Goal: Information Seeking & Learning: Learn about a topic

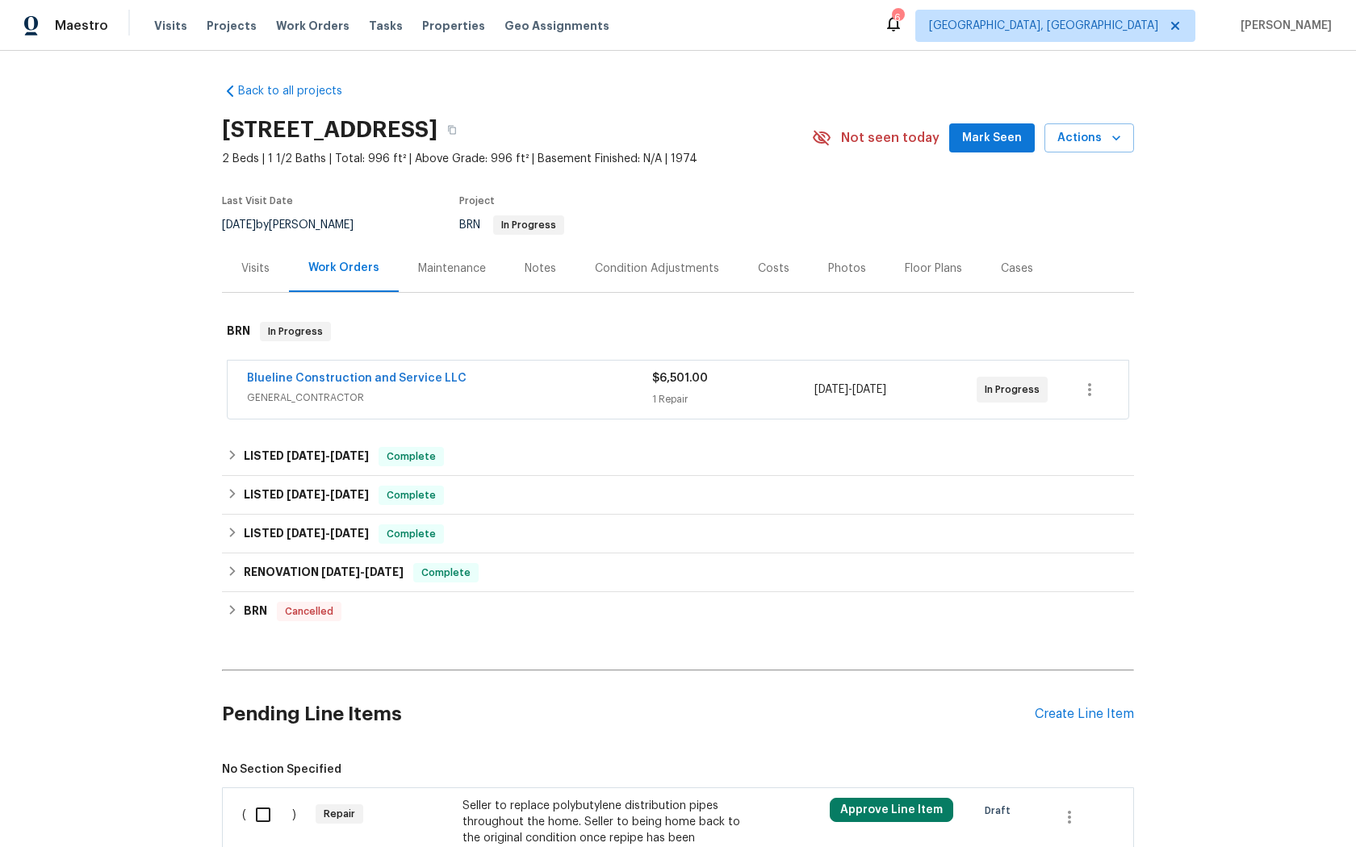
click at [391, 371] on span "Blueline Construction and Service LLC" at bounding box center [356, 378] width 219 height 16
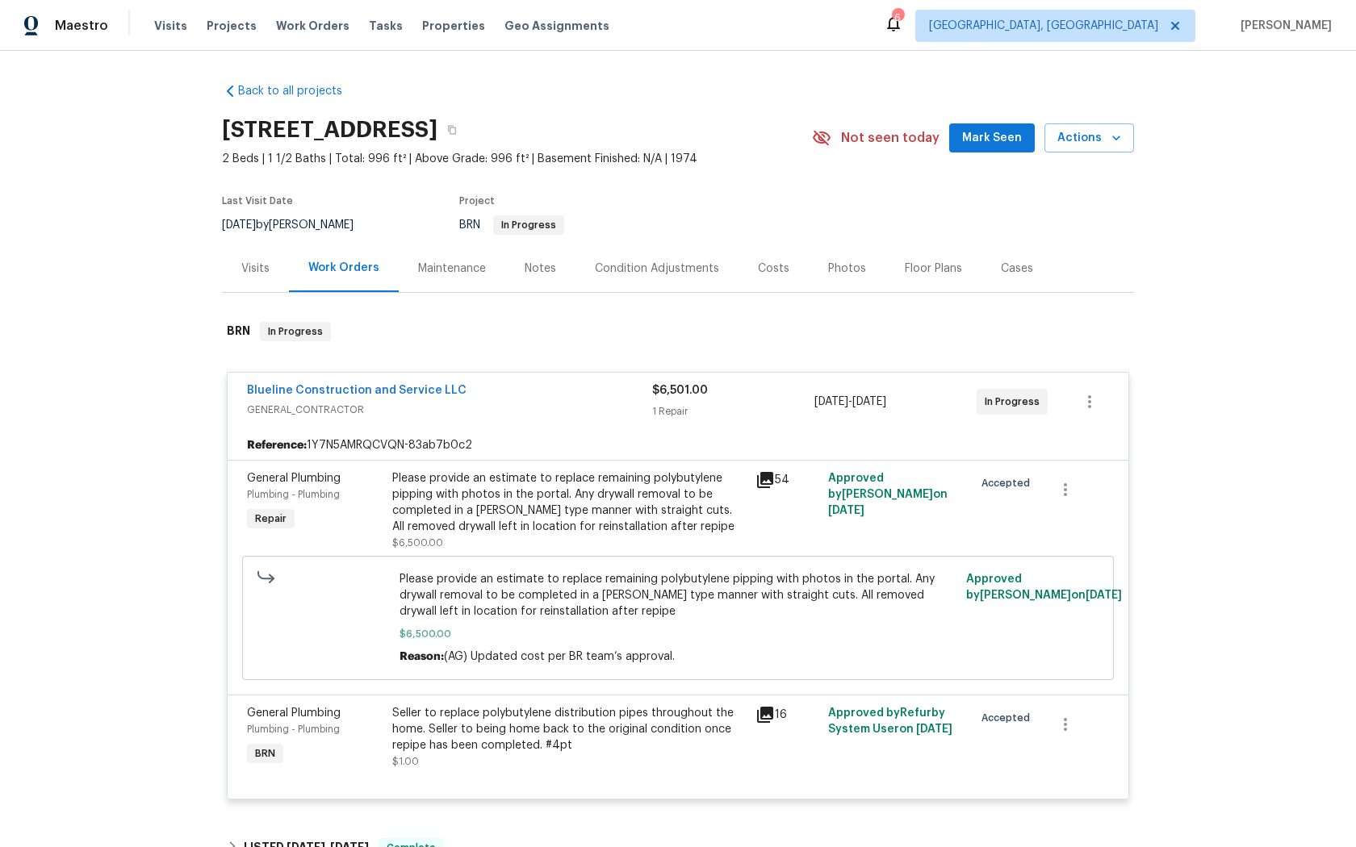
click at [767, 481] on icon at bounding box center [764, 479] width 19 height 19
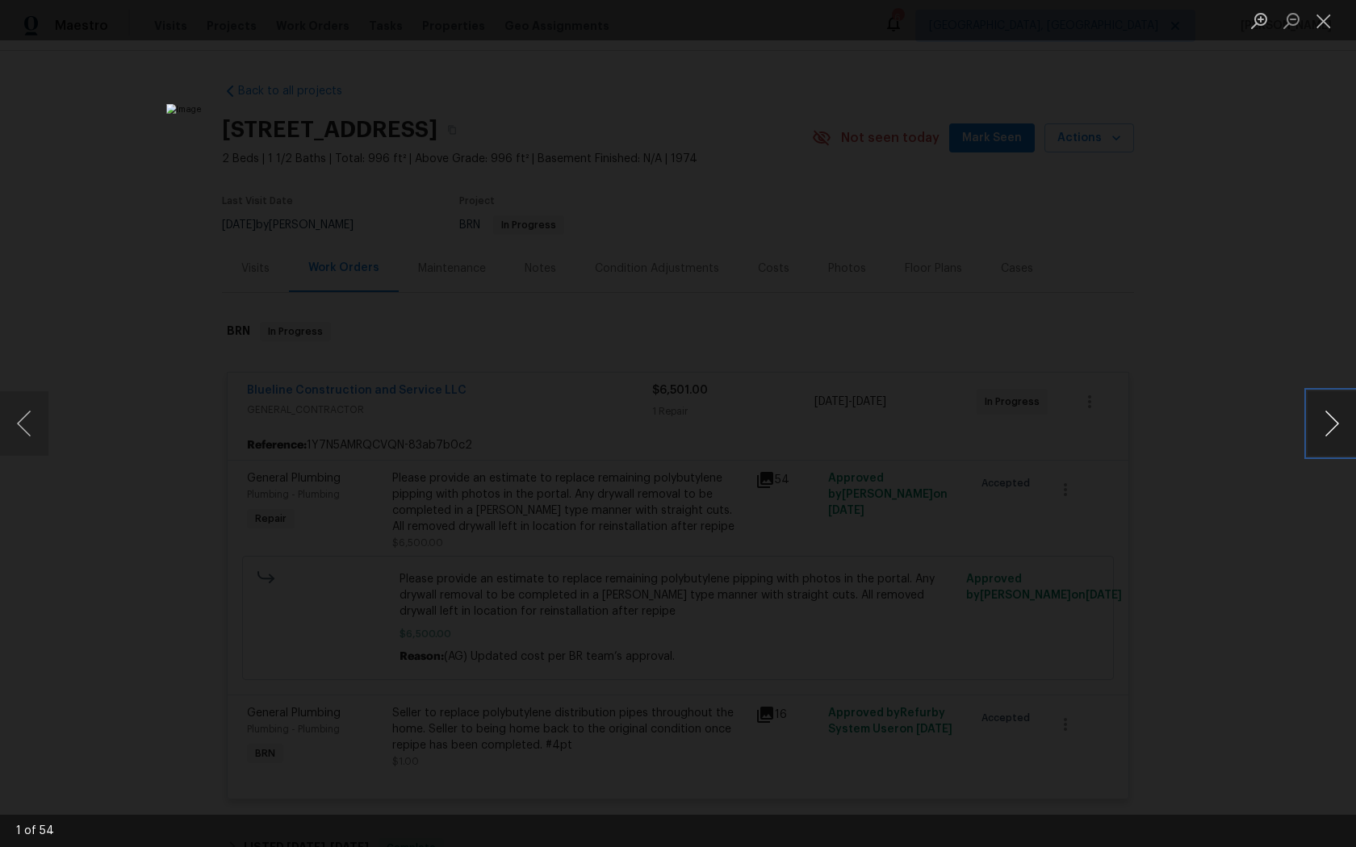
click at [1331, 412] on button "Next image" at bounding box center [1331, 423] width 48 height 65
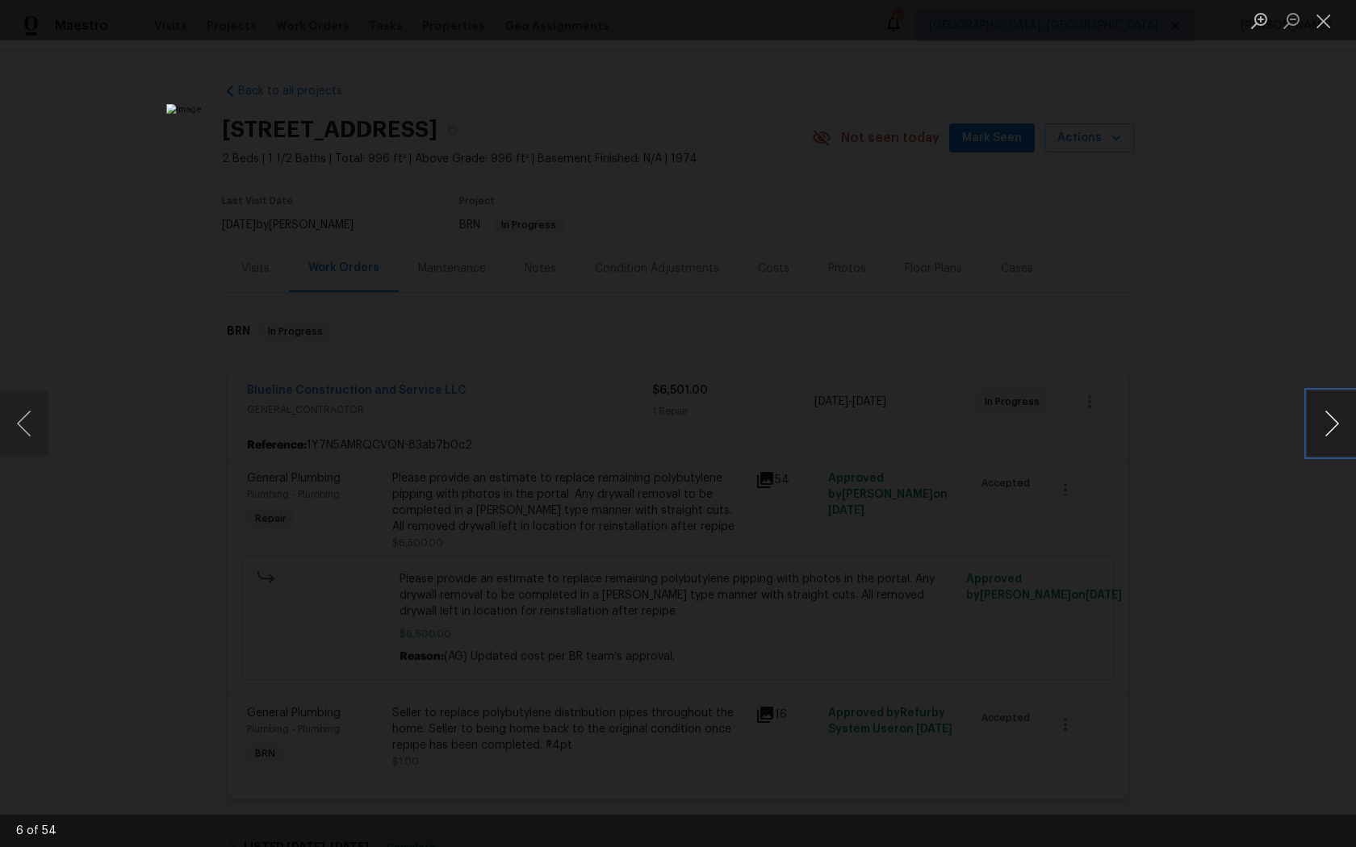
click at [1331, 412] on button "Next image" at bounding box center [1331, 423] width 48 height 65
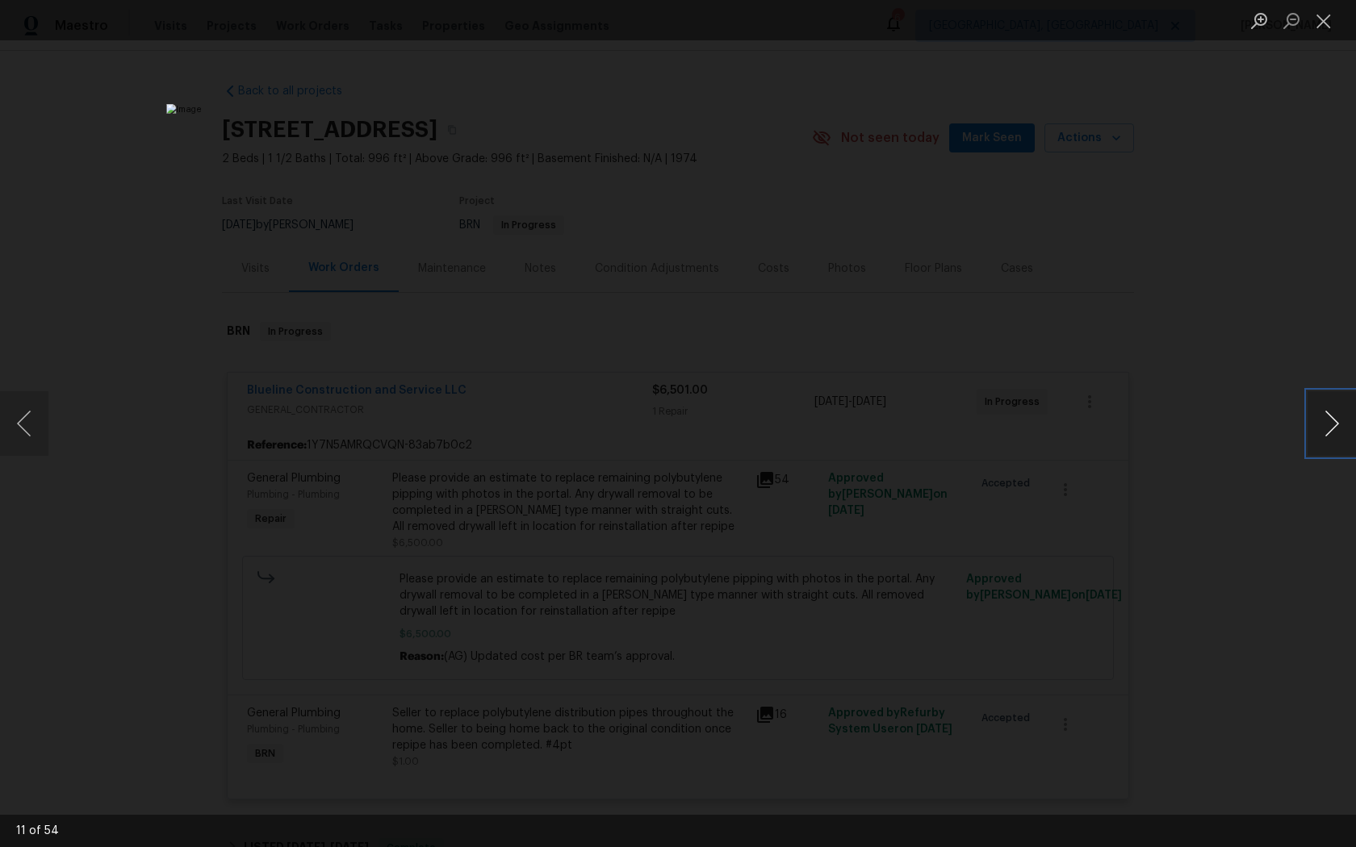
click at [1331, 412] on button "Next image" at bounding box center [1331, 423] width 48 height 65
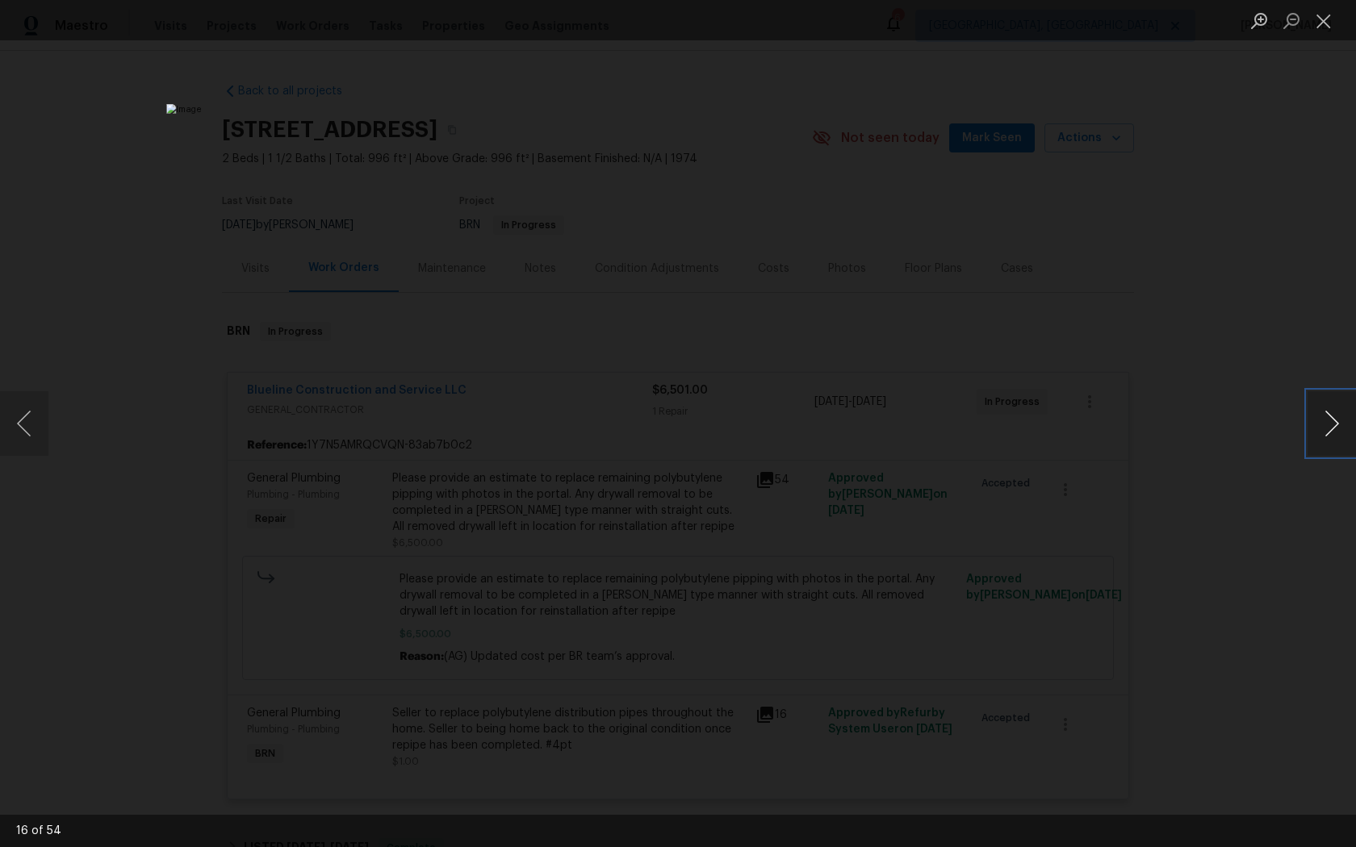
click at [1331, 412] on button "Next image" at bounding box center [1331, 423] width 48 height 65
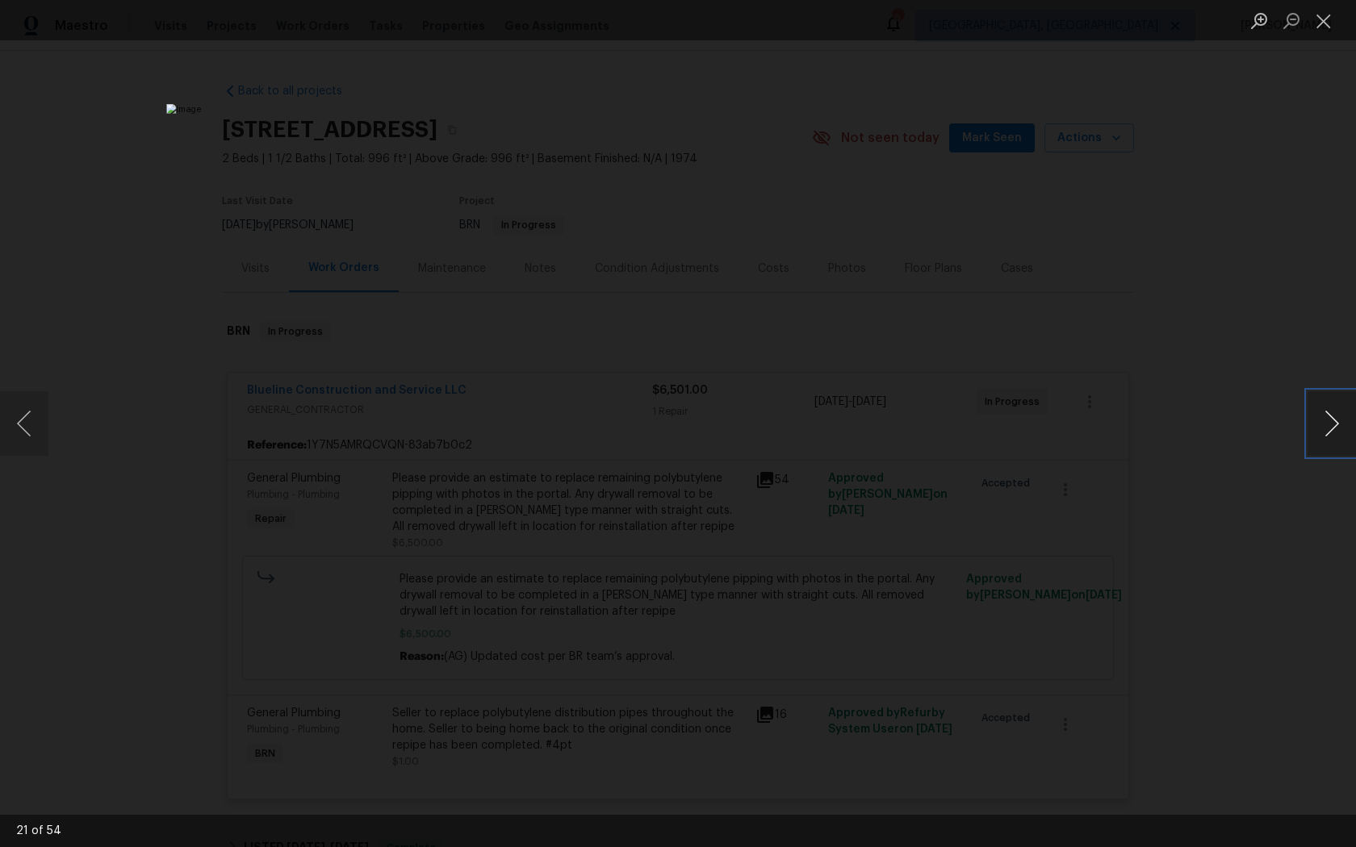
click at [1331, 412] on button "Next image" at bounding box center [1331, 423] width 48 height 65
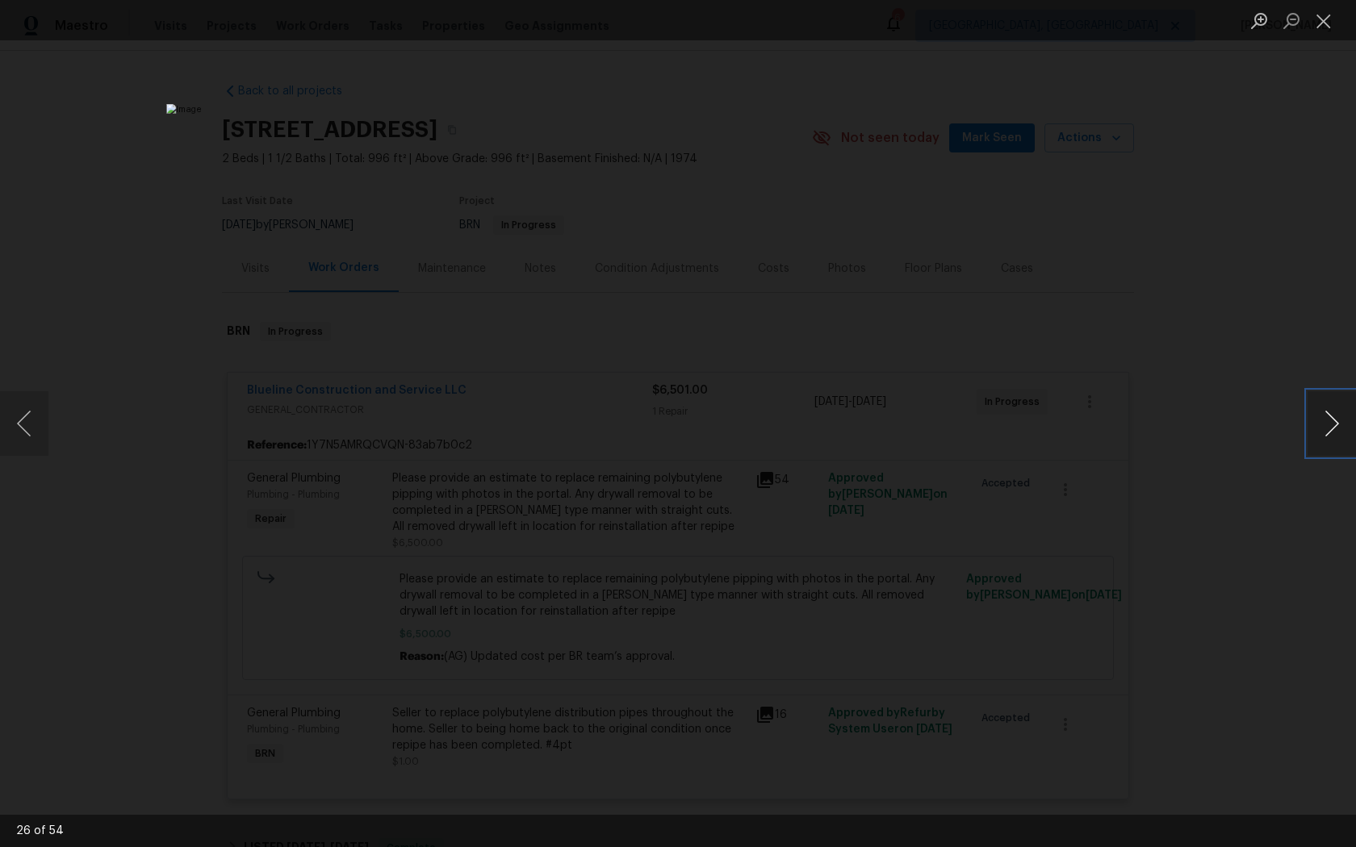
click at [1331, 412] on button "Next image" at bounding box center [1331, 423] width 48 height 65
click at [1331, 411] on button "Next image" at bounding box center [1331, 423] width 48 height 65
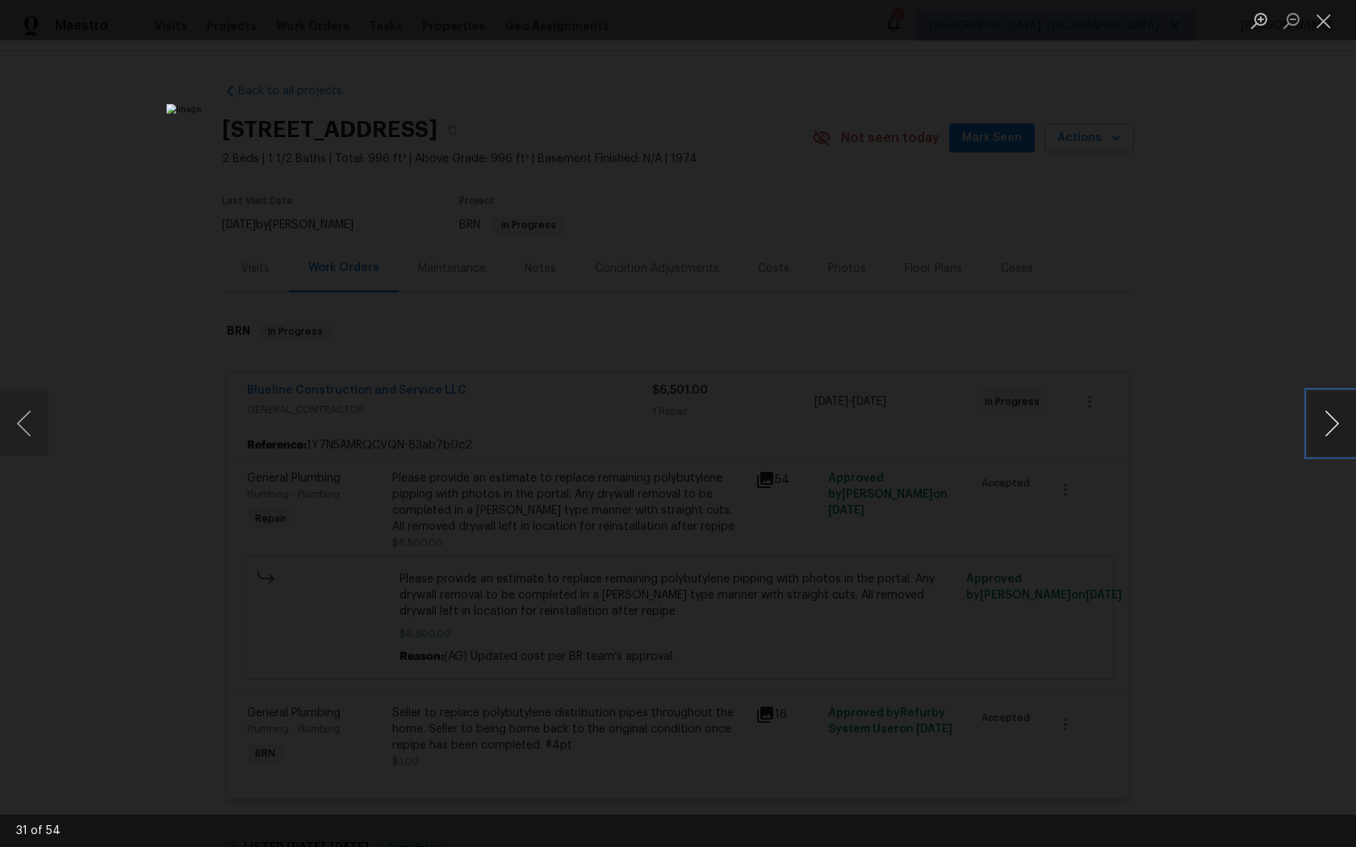
click at [1331, 411] on button "Next image" at bounding box center [1331, 423] width 48 height 65
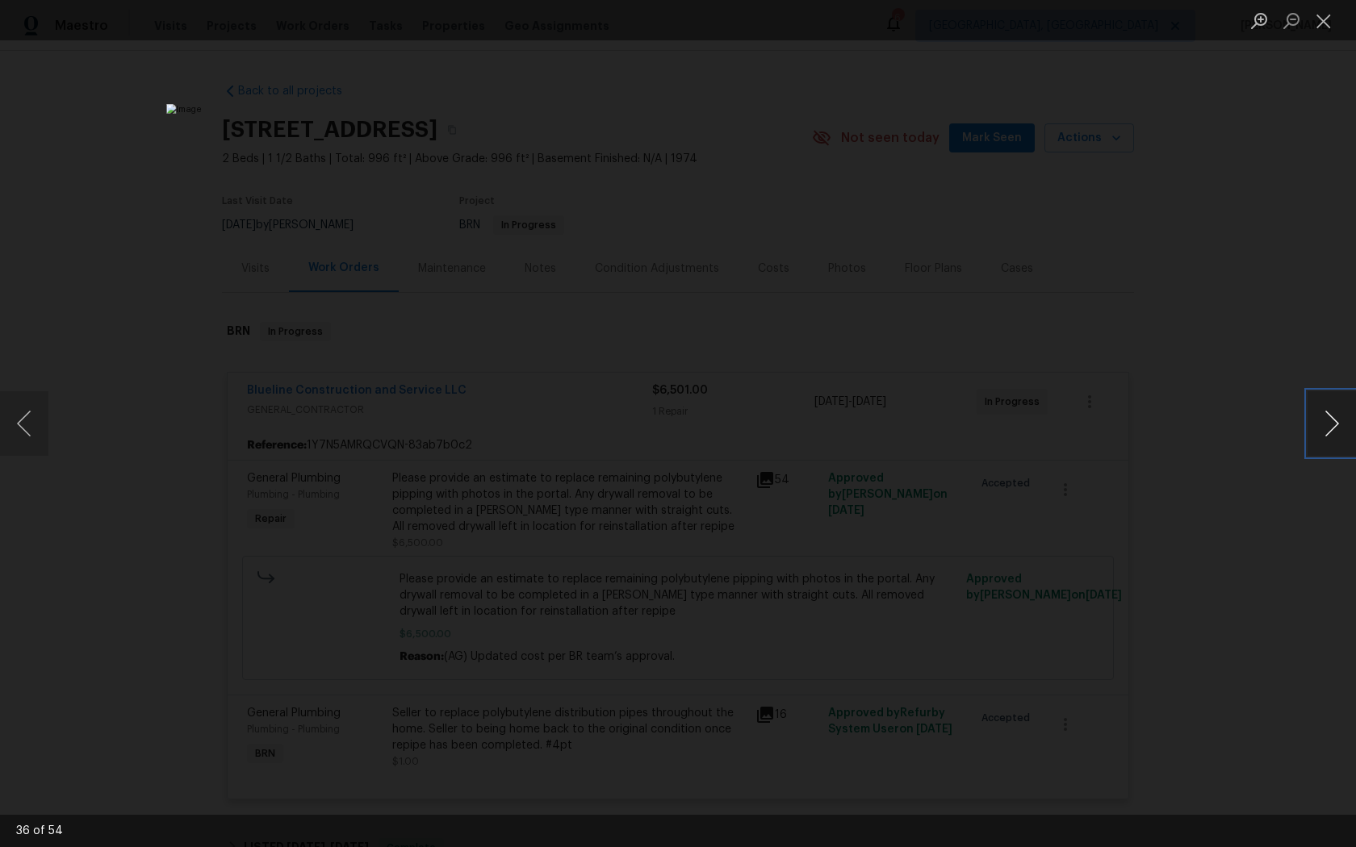
click at [1331, 411] on button "Next image" at bounding box center [1331, 423] width 48 height 65
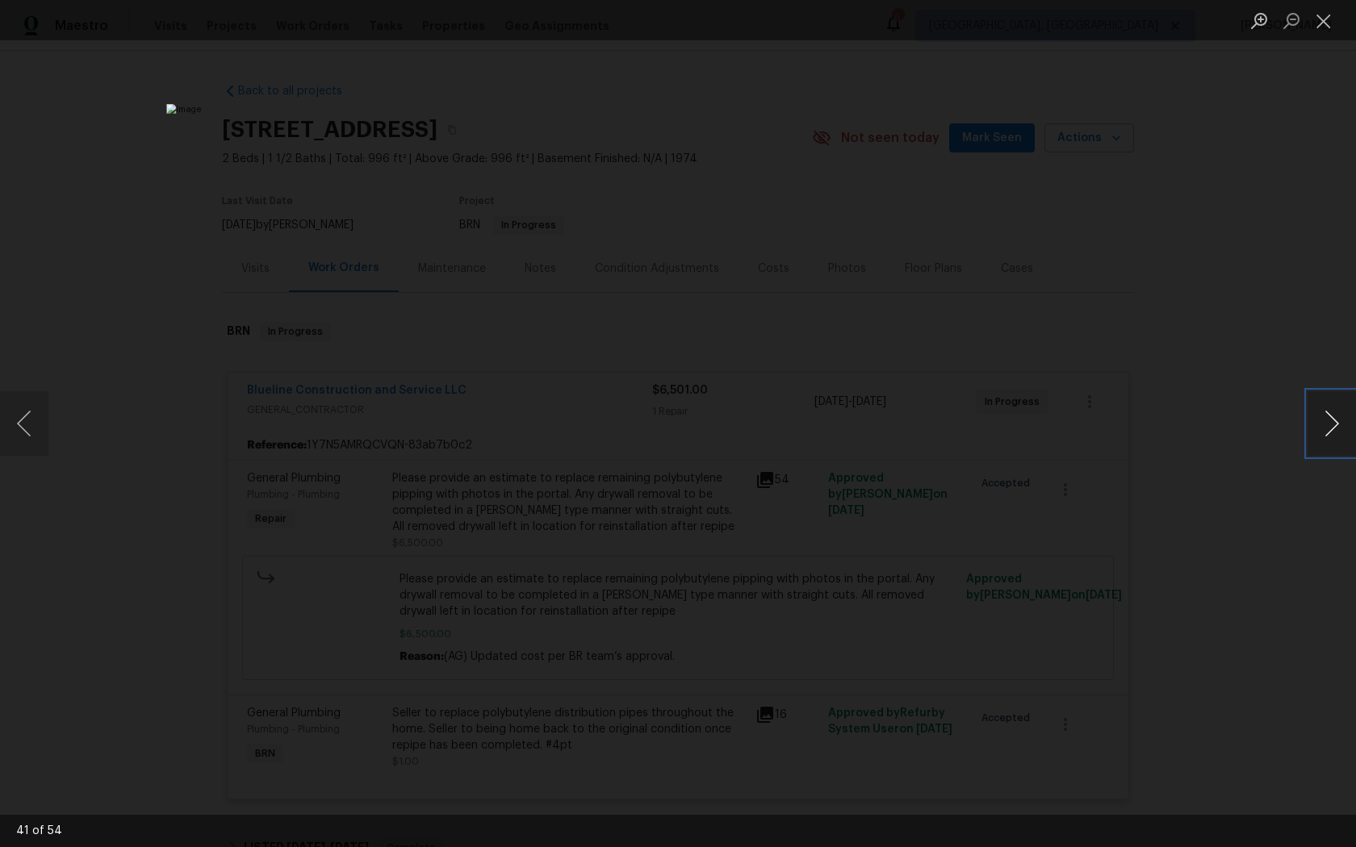
click at [1331, 411] on button "Next image" at bounding box center [1331, 423] width 48 height 65
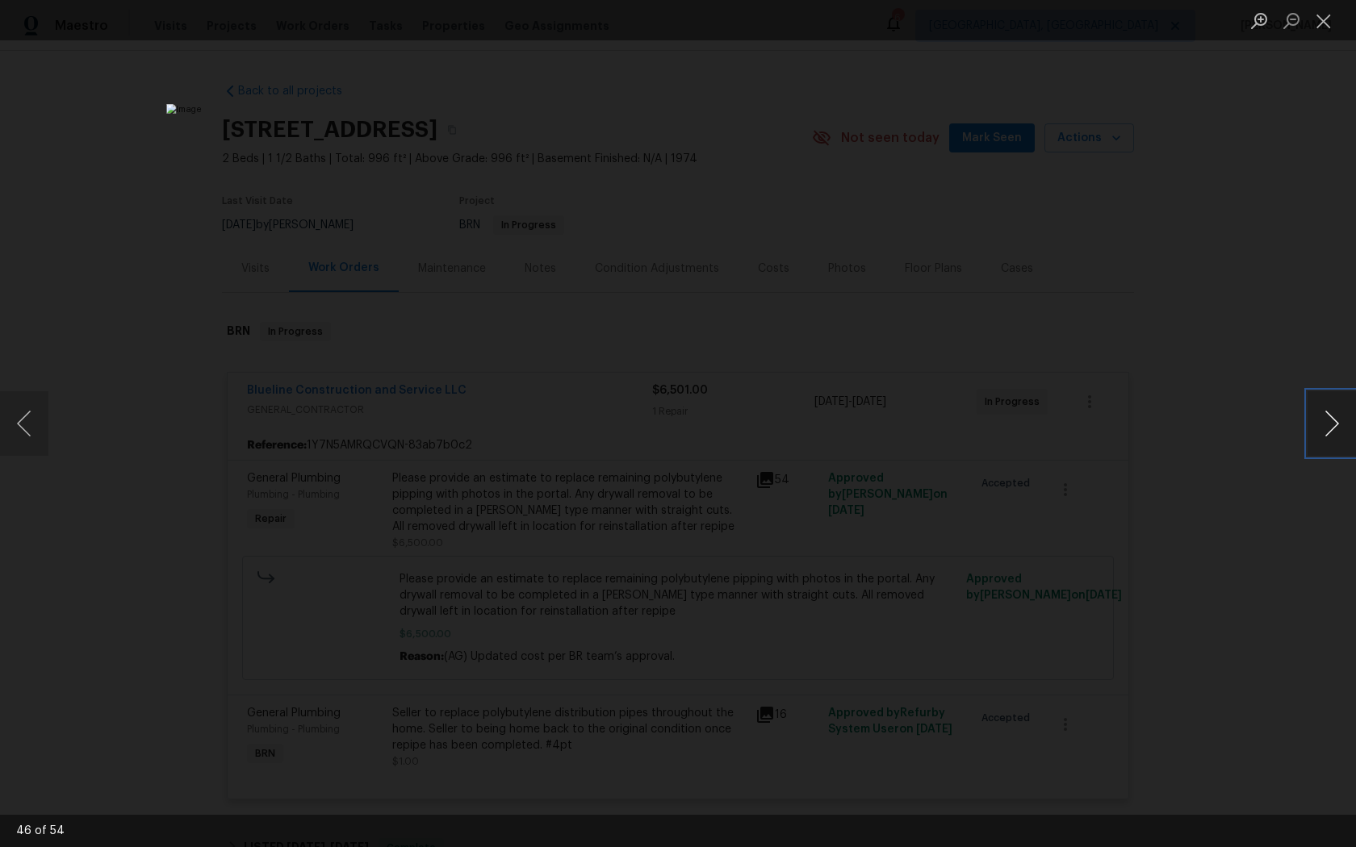
click at [1331, 410] on button "Next image" at bounding box center [1331, 423] width 48 height 65
click at [1331, 411] on button "Next image" at bounding box center [1331, 423] width 48 height 65
click at [1257, 567] on div "Lightbox" at bounding box center [678, 423] width 1356 height 847
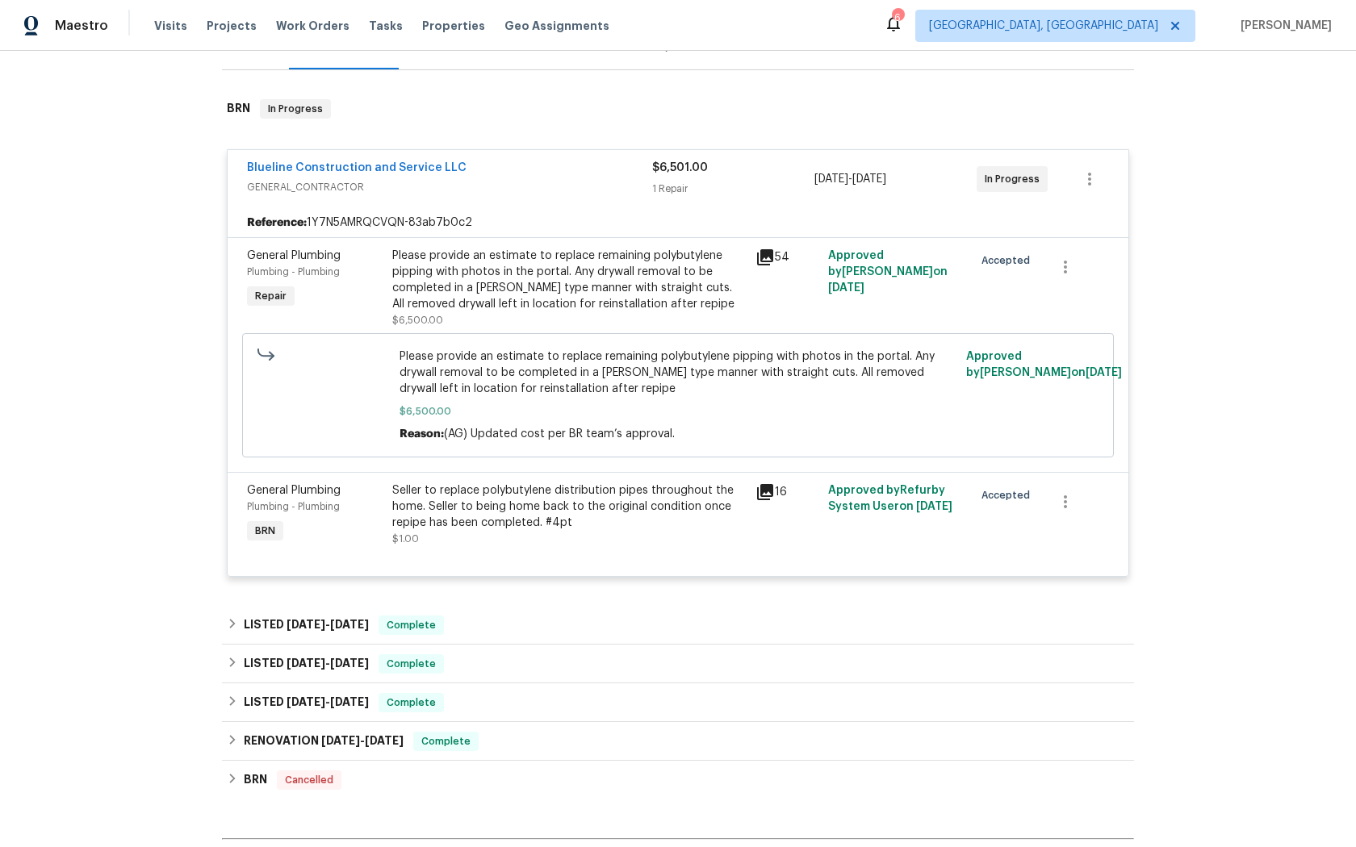
scroll to position [225, 0]
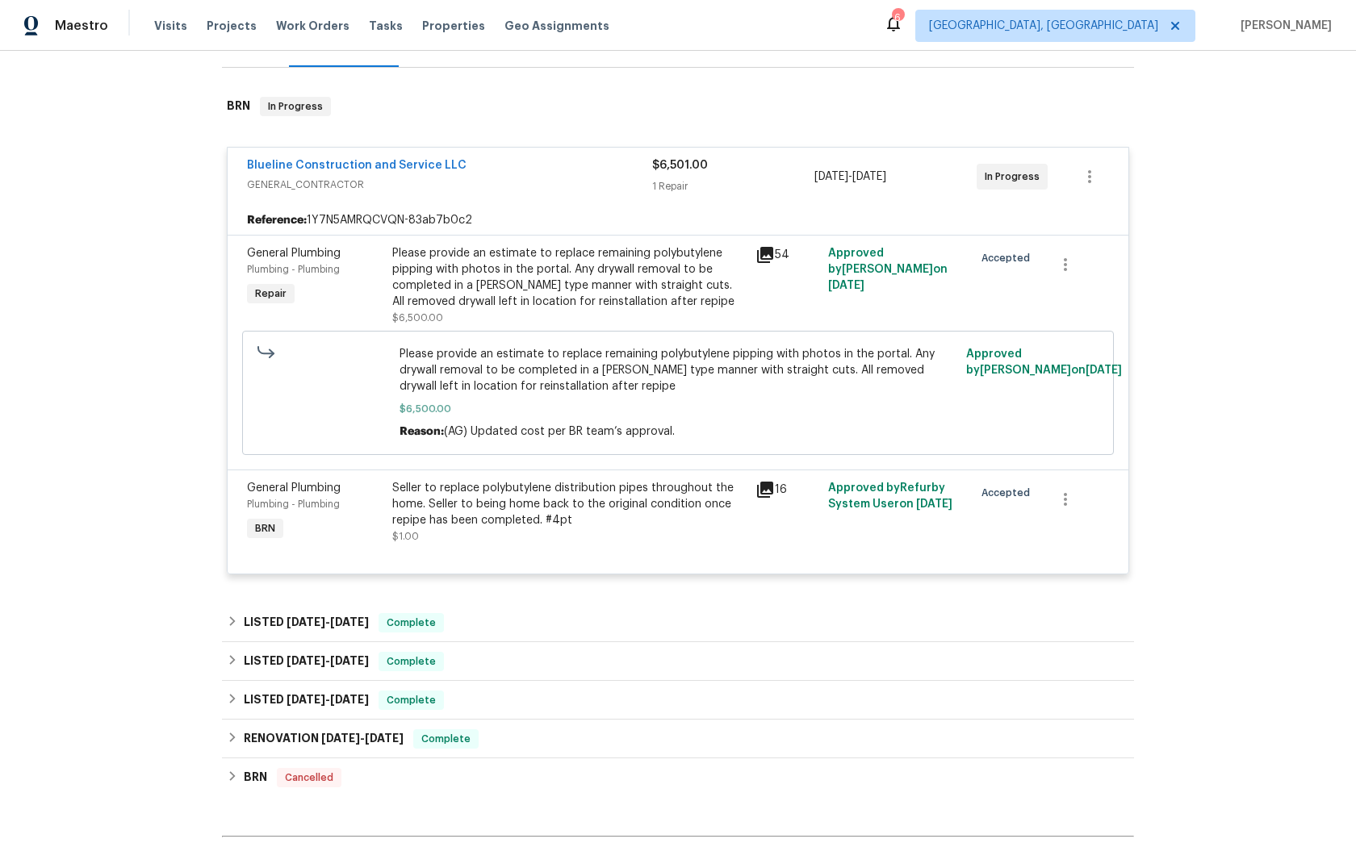
click at [767, 487] on icon at bounding box center [765, 490] width 16 height 16
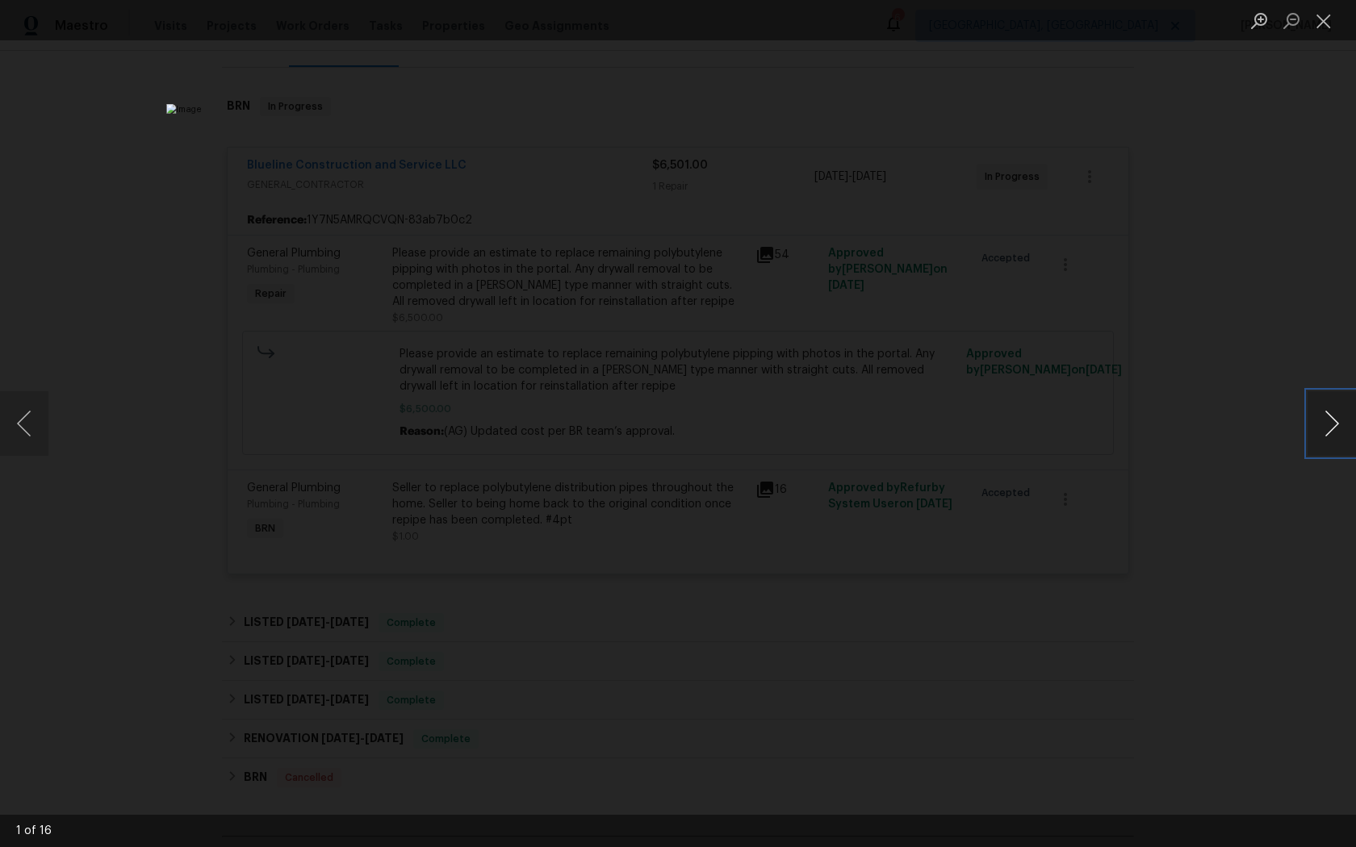
click at [1333, 416] on button "Next image" at bounding box center [1331, 423] width 48 height 65
click at [1333, 417] on button "Next image" at bounding box center [1331, 423] width 48 height 65
click at [1332, 420] on button "Next image" at bounding box center [1331, 423] width 48 height 65
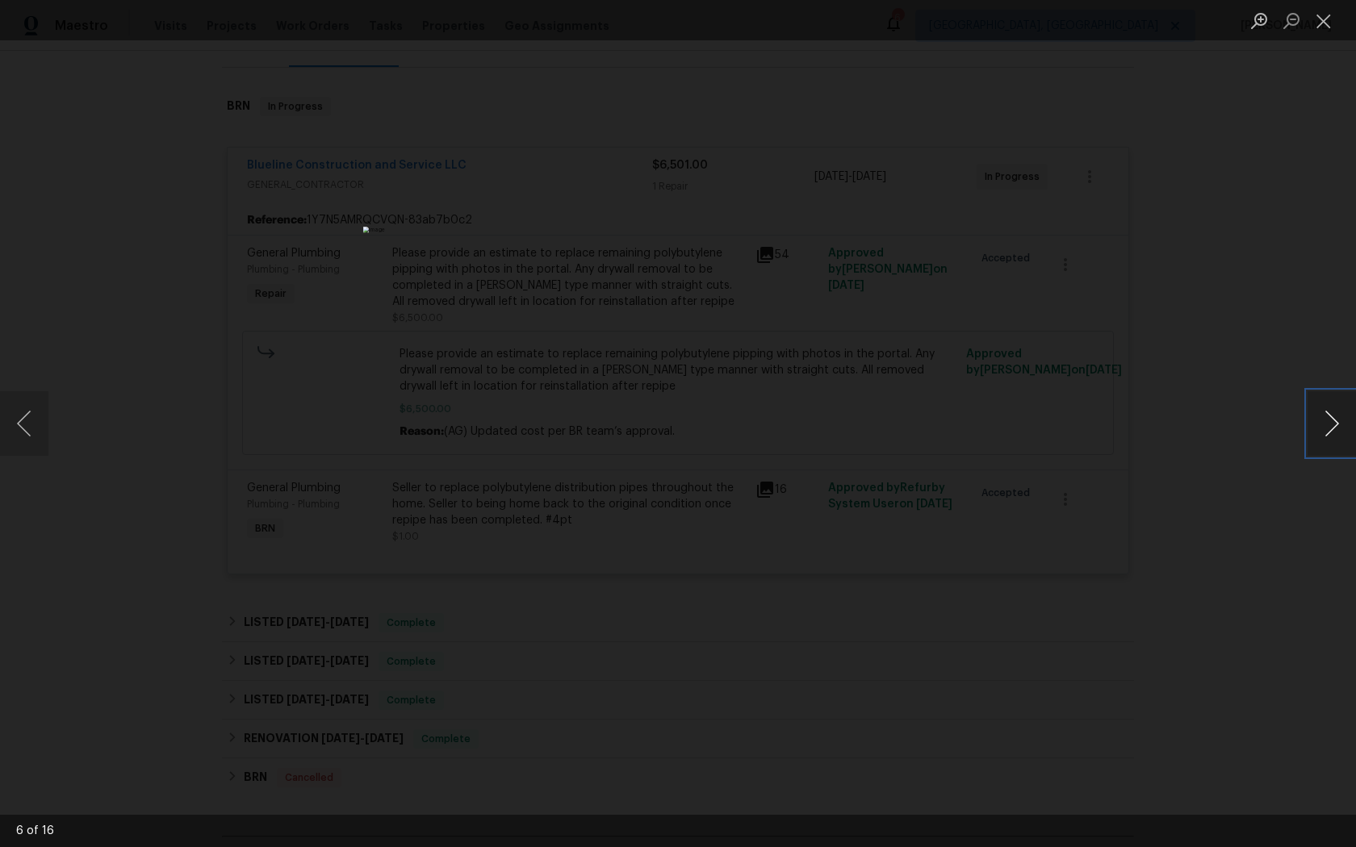
click at [1332, 420] on button "Next image" at bounding box center [1331, 423] width 48 height 65
click at [1333, 420] on button "Next image" at bounding box center [1331, 423] width 48 height 65
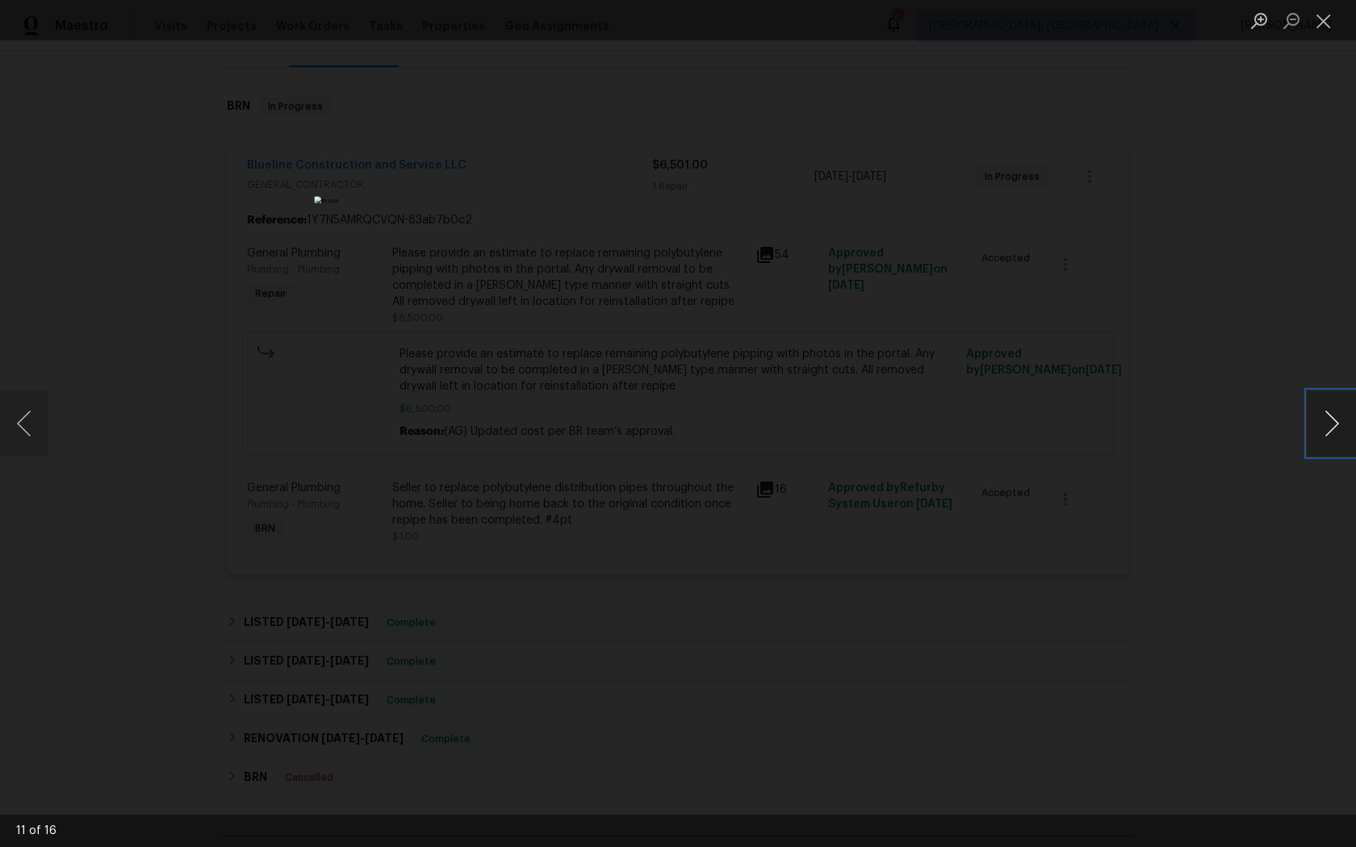
click at [1332, 420] on button "Next image" at bounding box center [1331, 423] width 48 height 65
click at [27, 424] on button "Previous image" at bounding box center [24, 423] width 48 height 65
click at [1331, 424] on button "Next image" at bounding box center [1331, 423] width 48 height 65
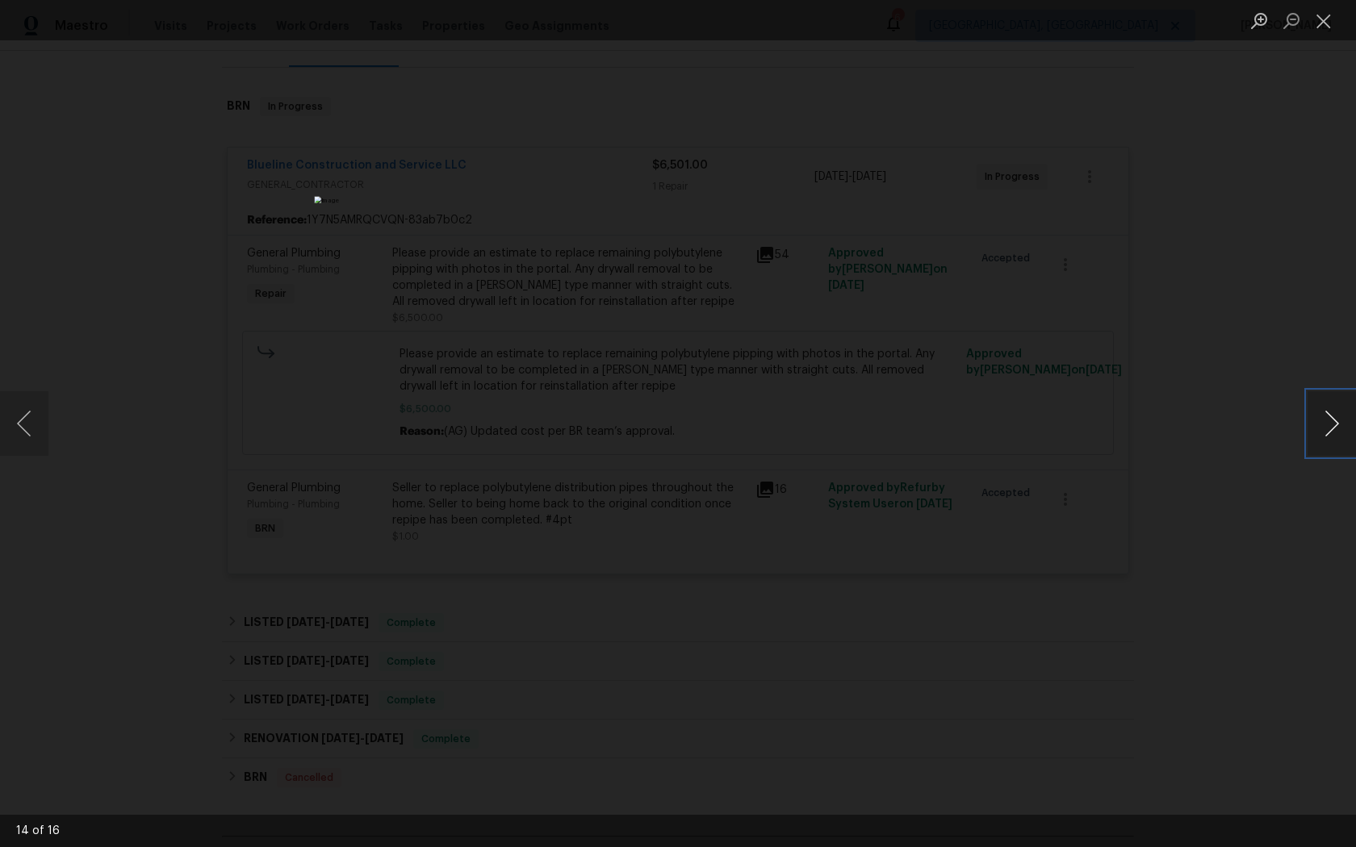
click at [1331, 424] on button "Next image" at bounding box center [1331, 423] width 48 height 65
click at [1214, 543] on div "Lightbox" at bounding box center [678, 423] width 1356 height 847
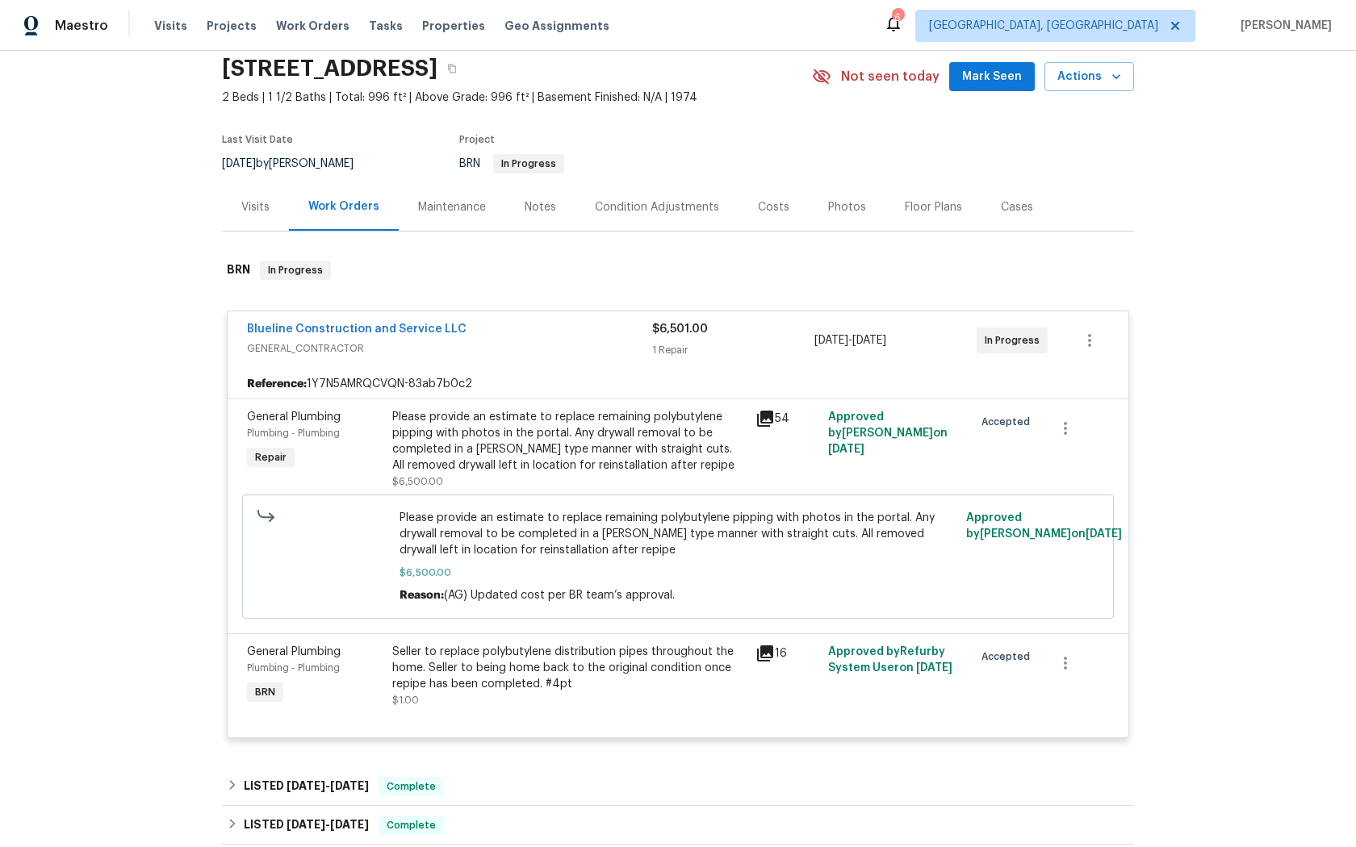
scroll to position [56, 0]
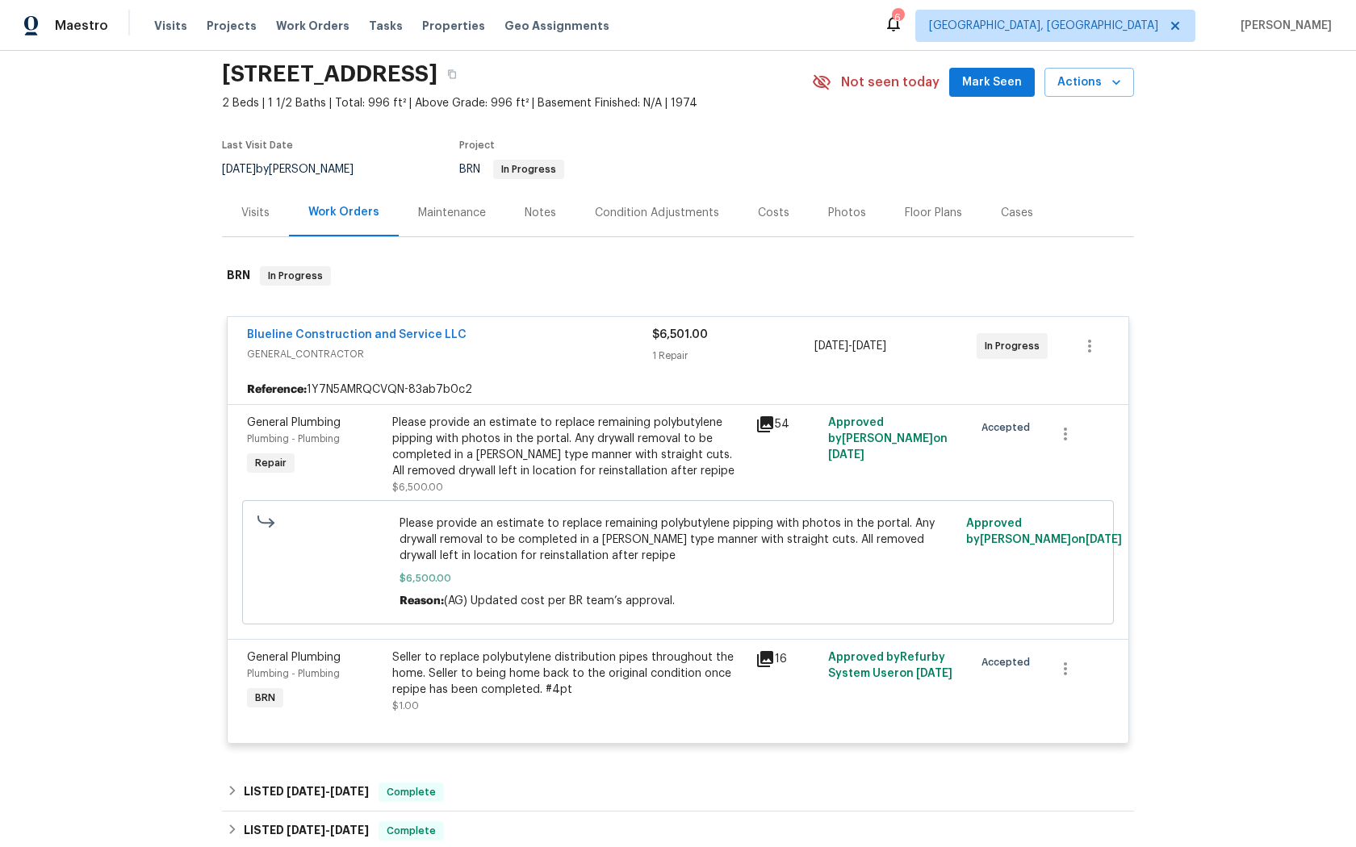
click at [767, 423] on icon at bounding box center [765, 424] width 16 height 16
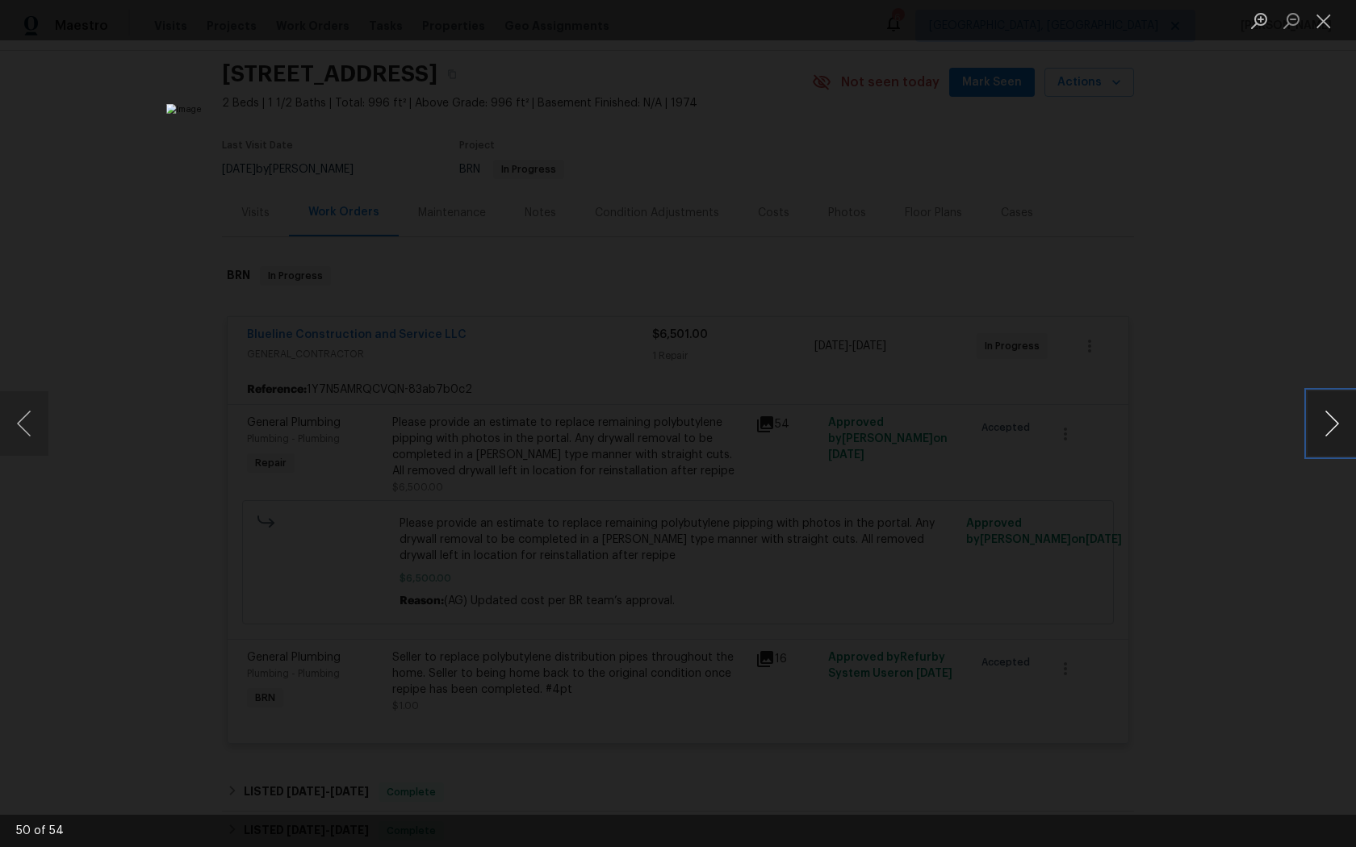
click at [1332, 423] on button "Next image" at bounding box center [1331, 423] width 48 height 65
click at [210, 286] on div "Lightbox" at bounding box center [678, 423] width 1356 height 847
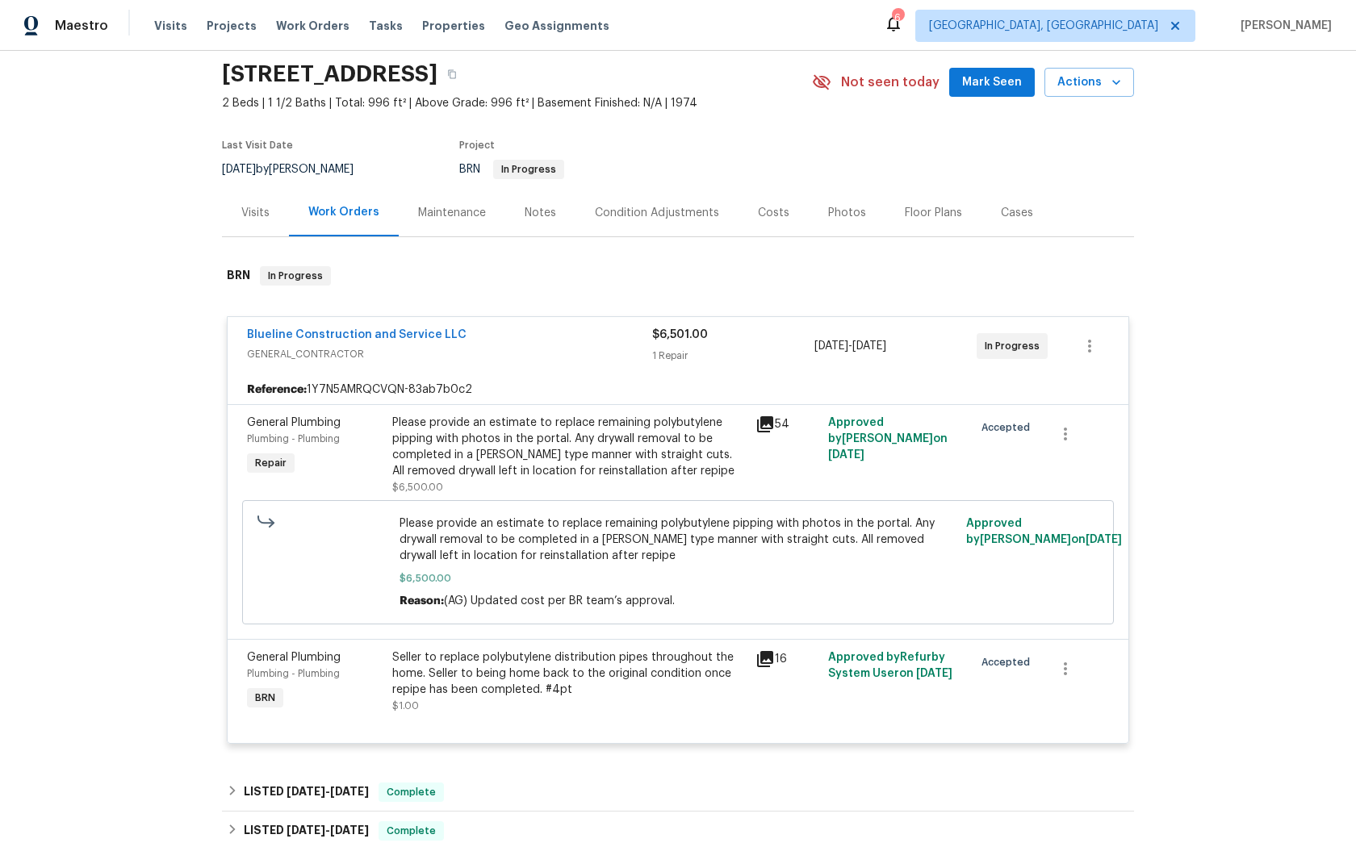
scroll to position [0, 0]
